Goal: Use online tool/utility: Use online tool/utility

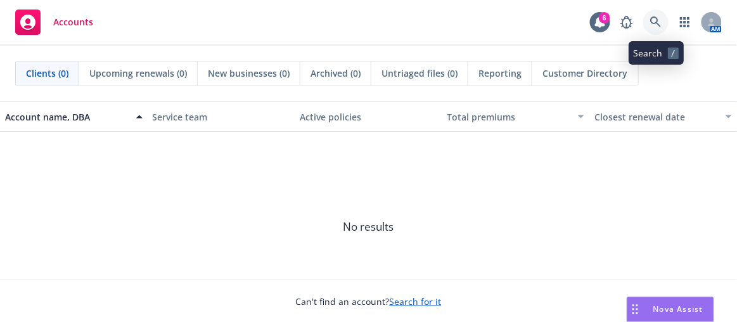
click at [659, 21] on icon at bounding box center [655, 21] width 11 height 11
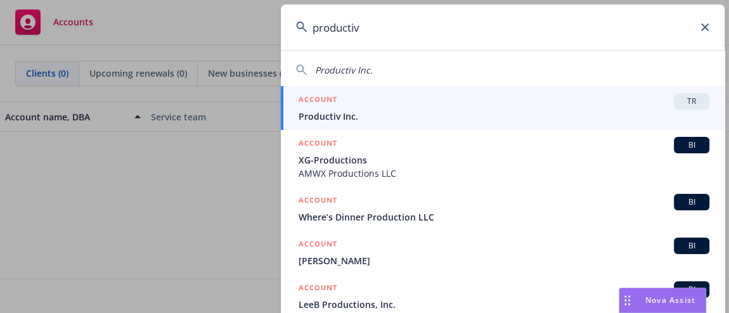
type input "productiv"
click at [459, 108] on div "ACCOUNT TR" at bounding box center [503, 101] width 411 height 16
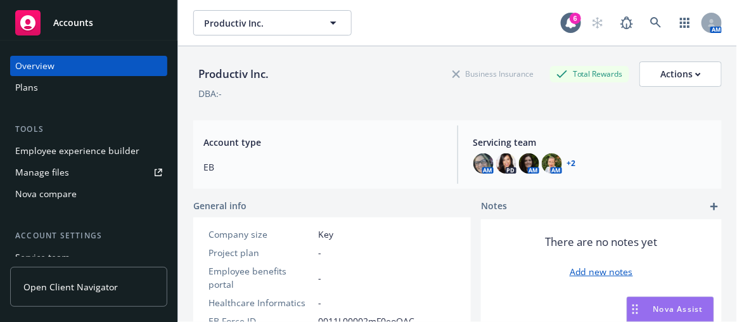
click at [74, 195] on div "Nova compare" at bounding box center [45, 194] width 61 height 20
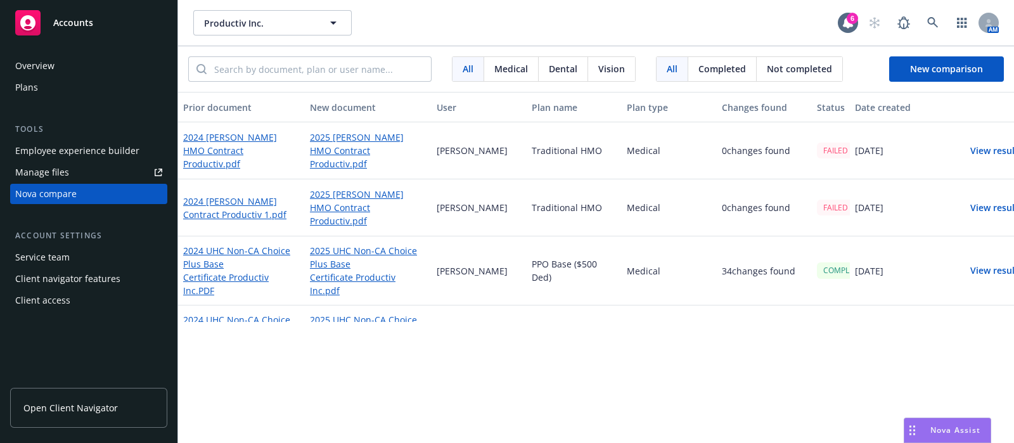
drag, startPoint x: 737, startPoint y: 0, endPoint x: 688, endPoint y: 340, distance: 343.9
click at [688, 321] on div "Prior document New document User Plan name Plan type Changes found Status Date …" at bounding box center [596, 267] width 836 height 351
click at [736, 273] on button "View result" at bounding box center [994, 270] width 89 height 25
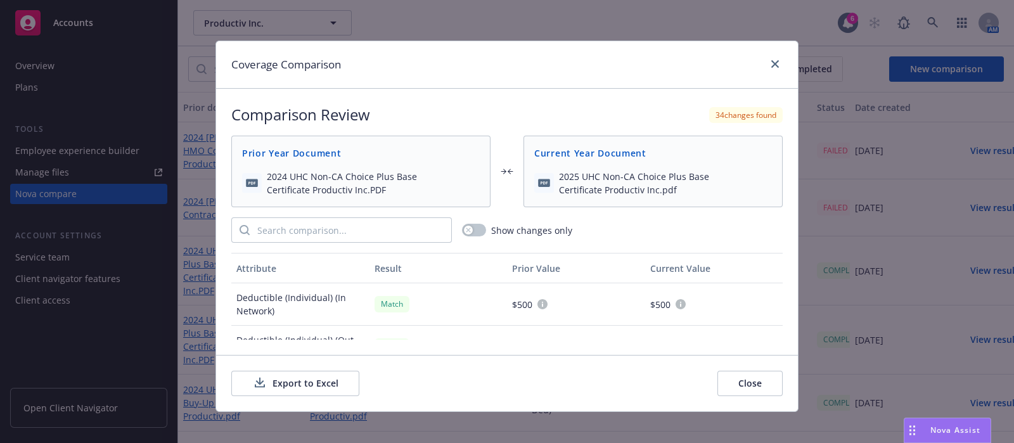
scroll to position [211, 0]
